Goal: Task Accomplishment & Management: Complete application form

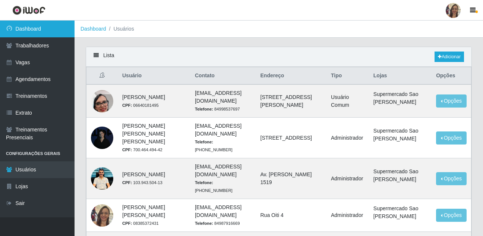
click at [25, 31] on link "Dashboard" at bounding box center [37, 29] width 75 height 17
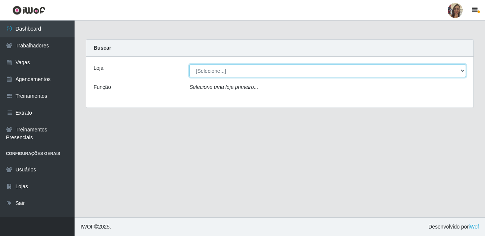
click at [465, 72] on select "[Selecione...] Supermercado Sao Francisco - Amarante" at bounding box center [327, 70] width 277 height 13
select select "383"
click at [189, 64] on select "[Selecione...] Supermercado Sao Francisco - Amarante" at bounding box center [327, 70] width 277 height 13
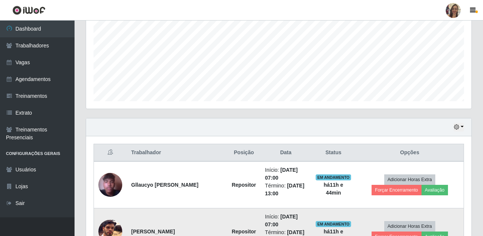
scroll to position [164, 0]
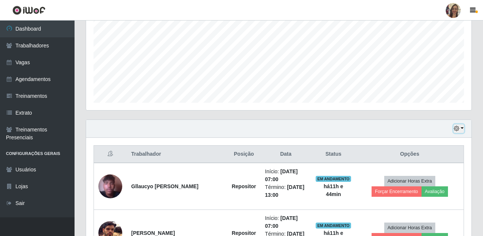
click at [461, 127] on button "button" at bounding box center [459, 128] width 10 height 9
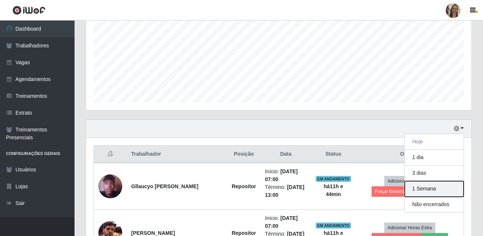
click at [427, 190] on button "1 Semana" at bounding box center [434, 189] width 59 height 16
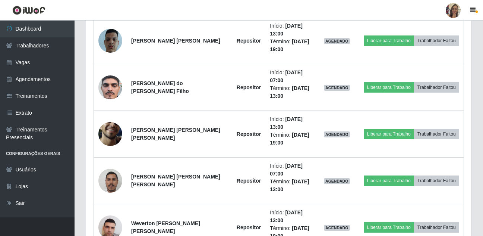
scroll to position [723, 0]
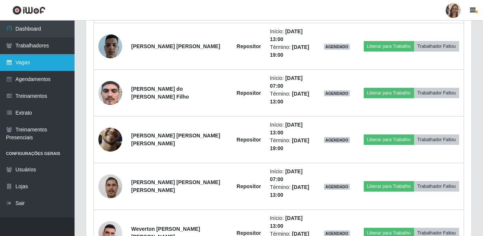
click at [15, 61] on link "Vagas" at bounding box center [37, 62] width 75 height 17
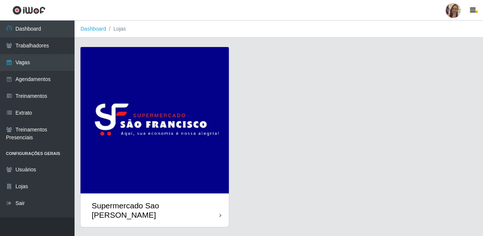
click at [145, 116] on img at bounding box center [155, 120] width 148 height 146
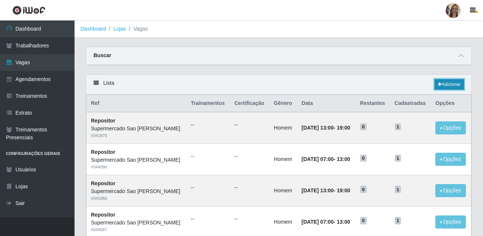
click at [447, 85] on link "Adicionar" at bounding box center [449, 84] width 29 height 10
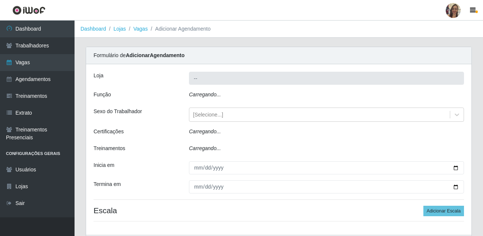
type input "Supermercado Sao [PERSON_NAME]"
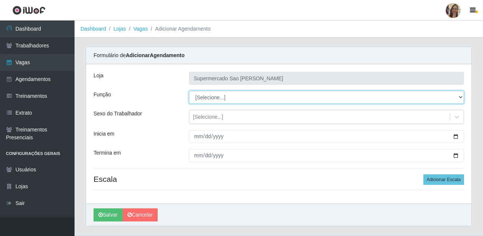
click at [206, 97] on select "[Selecione...] ASG ASG + ASG ++ Balconista de Açougue Balconista de Açougue + B…" at bounding box center [326, 97] width 275 height 13
select select "24"
click at [189, 91] on select "[Selecione...] ASG ASG + ASG ++ Balconista de Açougue Balconista de Açougue + B…" at bounding box center [326, 97] width 275 height 13
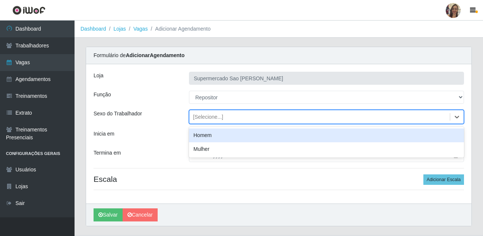
click at [207, 119] on div "[Selecione...]" at bounding box center [208, 117] width 30 height 8
click at [204, 138] on div "Homem" at bounding box center [326, 135] width 275 height 14
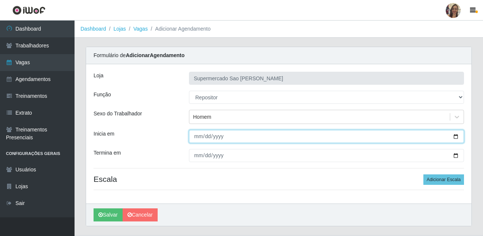
click at [199, 138] on input "Inicia em" at bounding box center [326, 136] width 275 height 13
click at [214, 138] on input "0205-09-16" at bounding box center [326, 136] width 275 height 13
type input "[PHONE_NUMBER]"
type input "[DATE]"
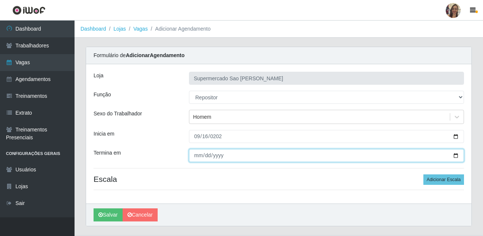
click at [199, 156] on input "Termina em" at bounding box center [326, 155] width 275 height 13
type input "[DATE]"
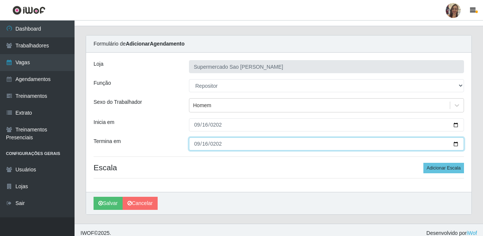
scroll to position [18, 0]
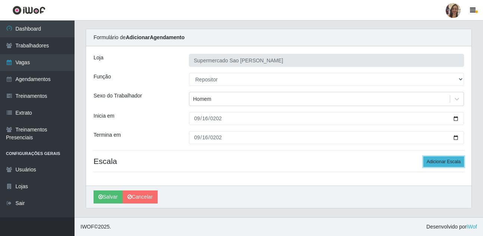
click at [450, 163] on button "Adicionar Escala" at bounding box center [444, 161] width 41 height 10
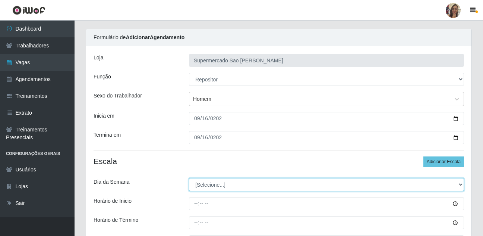
click at [217, 186] on select "[Selecione...] Segunda Terça Quarta Quinta Sexta Sábado Domingo" at bounding box center [326, 184] width 275 height 13
select select "2"
click at [189, 178] on select "[Selecione...] Segunda Terça Quarta Quinta Sexta Sábado Domingo" at bounding box center [326, 184] width 275 height 13
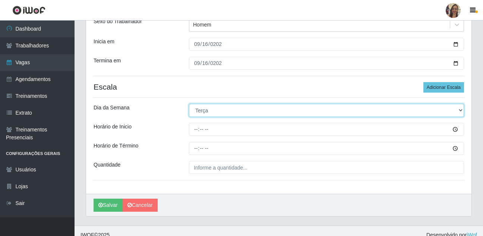
scroll to position [92, 0]
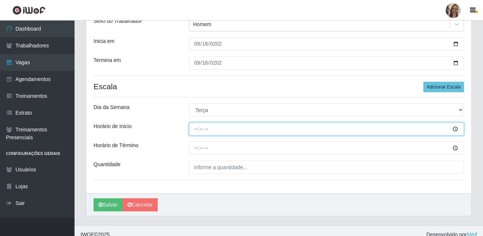
click at [197, 130] on input "Horário de Inicio" at bounding box center [326, 128] width 275 height 13
type input "07:00"
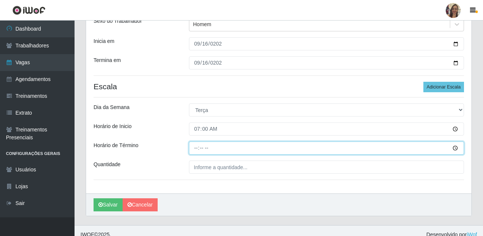
click at [196, 145] on input "Horário de Término" at bounding box center [326, 147] width 275 height 13
type input "13:00"
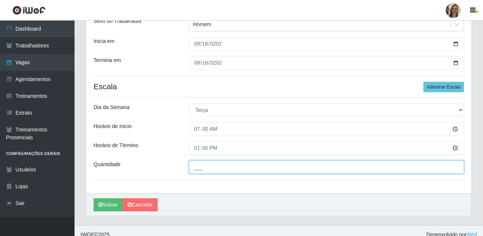
click at [195, 167] on input "___" at bounding box center [326, 166] width 275 height 13
type input "1__"
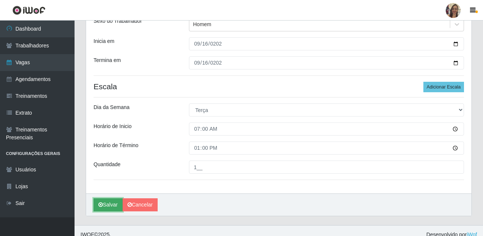
click at [116, 204] on button "Salvar" at bounding box center [108, 204] width 29 height 13
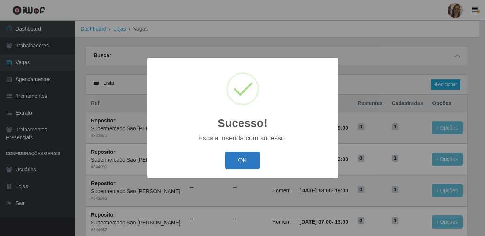
click at [234, 157] on button "OK" at bounding box center [242, 160] width 35 height 18
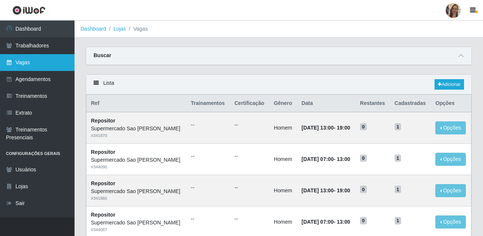
click at [42, 65] on link "Vagas" at bounding box center [37, 62] width 75 height 17
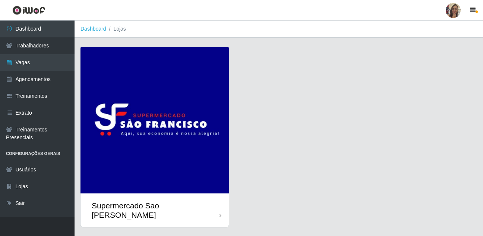
click at [180, 104] on img at bounding box center [155, 120] width 148 height 146
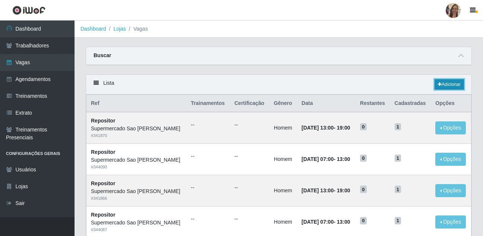
click at [443, 84] on link "Adicionar" at bounding box center [449, 84] width 29 height 10
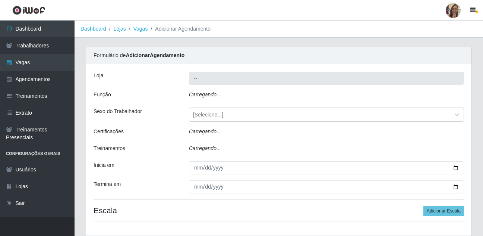
type input "Supermercado Sao [PERSON_NAME]"
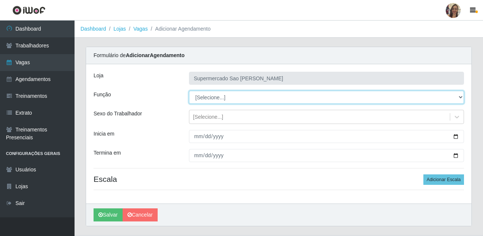
click at [210, 100] on select "[Selecione...] ASG ASG + ASG ++ Balconista de Açougue Balconista de Açougue + B…" at bounding box center [326, 97] width 275 height 13
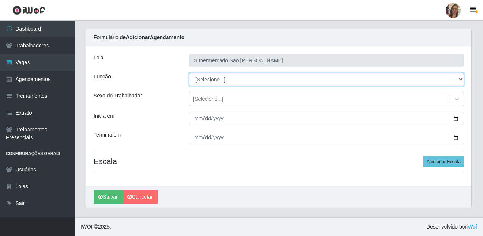
click at [213, 80] on select "[Selecione...] ASG ASG + ASG ++ Balconista de Açougue Balconista de Açougue + B…" at bounding box center [326, 79] width 275 height 13
select select "24"
click at [189, 73] on select "[Selecione...] ASG ASG + ASG ++ Balconista de Açougue Balconista de Açougue + B…" at bounding box center [326, 79] width 275 height 13
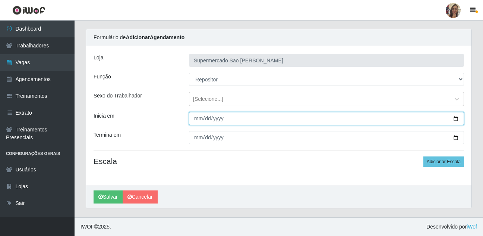
click at [201, 119] on input "Inicia em" at bounding box center [326, 118] width 275 height 13
type input "[DATE]"
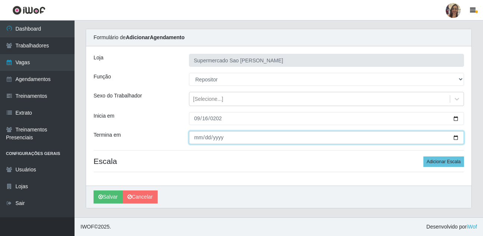
click at [198, 134] on input "Termina em" at bounding box center [326, 137] width 275 height 13
type input "[DATE]"
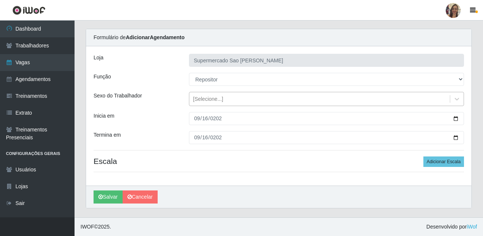
click at [205, 98] on div "[Selecione...]" at bounding box center [208, 99] width 30 height 8
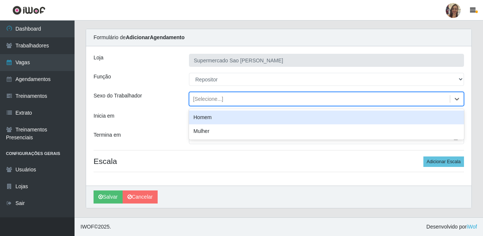
click at [201, 119] on div "Homem" at bounding box center [326, 117] width 275 height 14
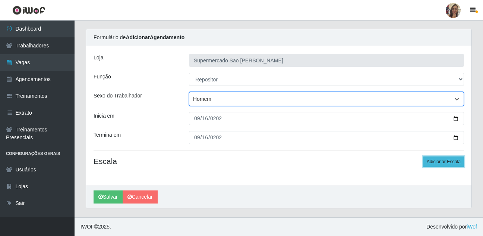
click at [450, 160] on button "Adicionar Escala" at bounding box center [444, 161] width 41 height 10
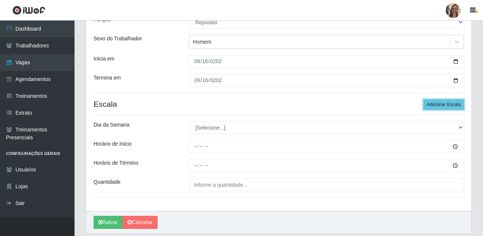
scroll to position [92, 0]
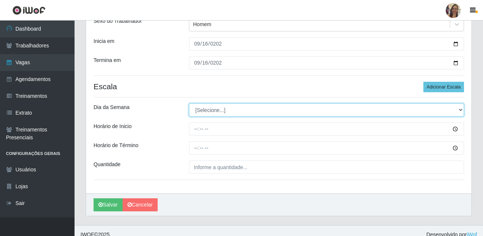
click at [200, 111] on select "[Selecione...] Segunda Terça Quarta Quinta Sexta Sábado Domingo" at bounding box center [326, 109] width 275 height 13
select select "2"
click at [189, 103] on select "[Selecione...] Segunda Terça Quarta Quinta Sexta Sábado Domingo" at bounding box center [326, 109] width 275 height 13
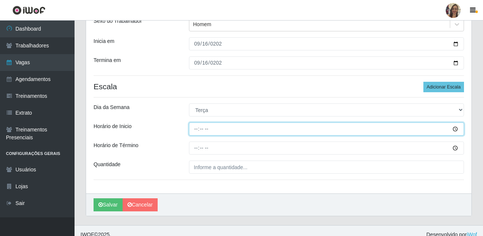
click at [198, 127] on input "Horário de Inicio" at bounding box center [326, 128] width 275 height 13
type input "13:00"
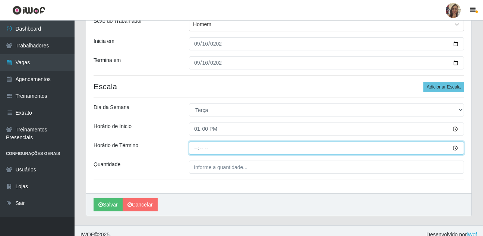
click at [194, 148] on input "Horário de Término" at bounding box center [326, 147] width 275 height 13
type input "19:00"
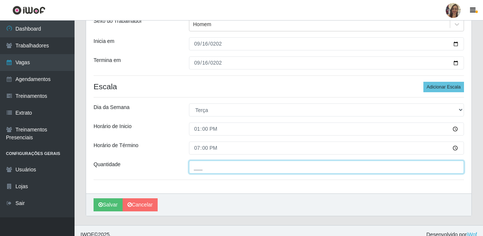
click at [229, 169] on input "___" at bounding box center [326, 166] width 275 height 13
type input "1__"
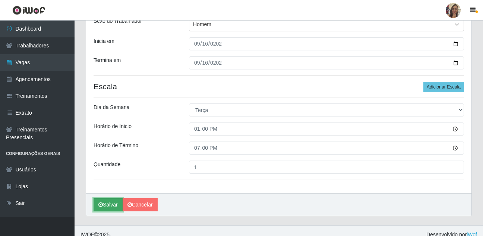
click at [114, 202] on button "Salvar" at bounding box center [108, 204] width 29 height 13
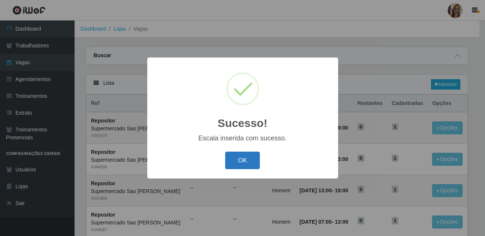
click at [258, 163] on button "OK" at bounding box center [242, 160] width 35 height 18
